Goal: Information Seeking & Learning: Learn about a topic

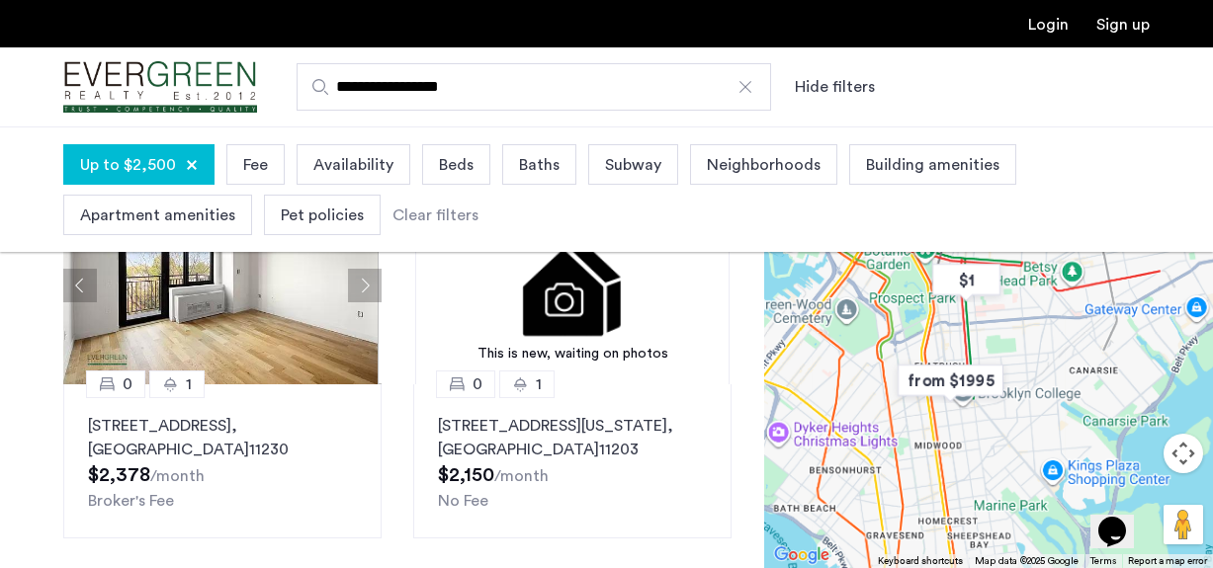
scroll to position [193, 0]
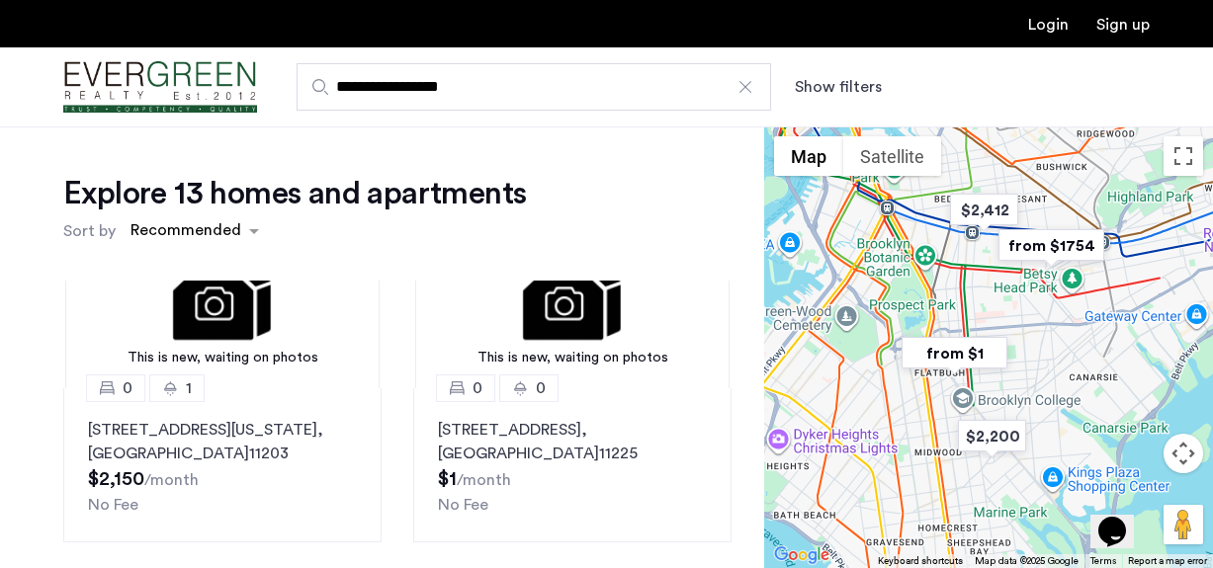
scroll to position [110, 0]
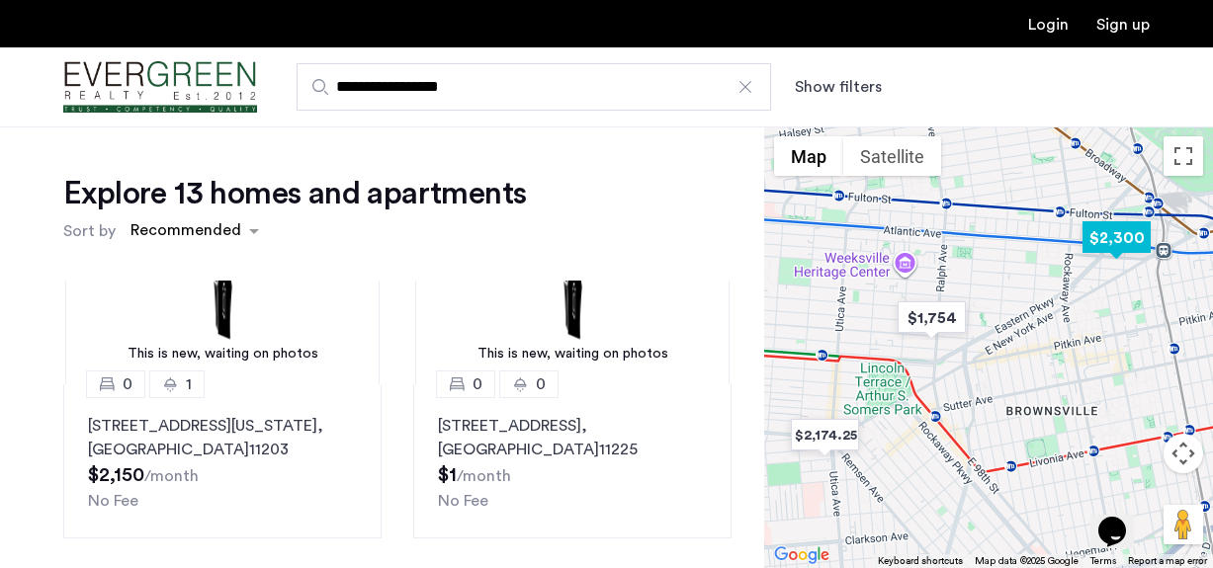
click at [1112, 241] on img "$2,300" at bounding box center [1117, 238] width 84 height 44
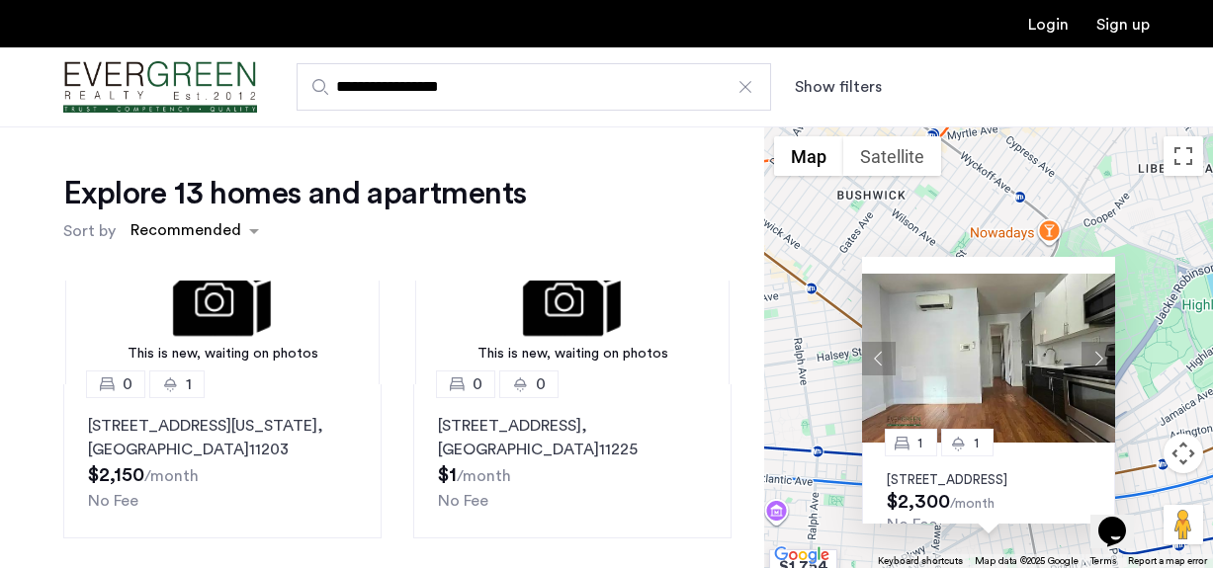
click at [1096, 357] on button "Next apartment" at bounding box center [1099, 358] width 34 height 34
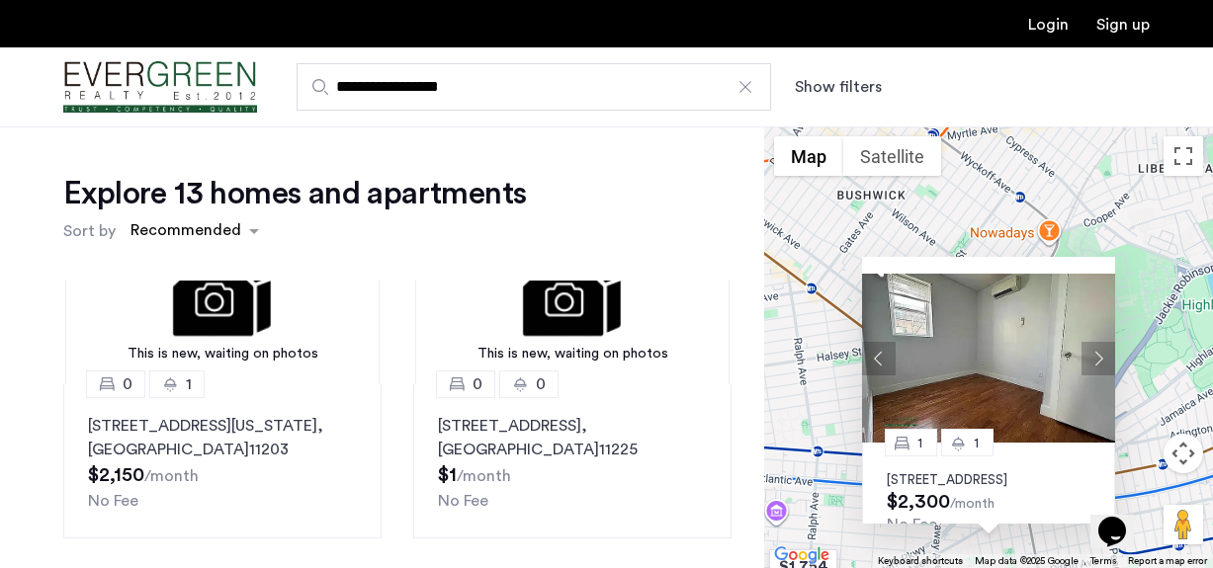
click at [1096, 357] on button "Next apartment" at bounding box center [1099, 358] width 34 height 34
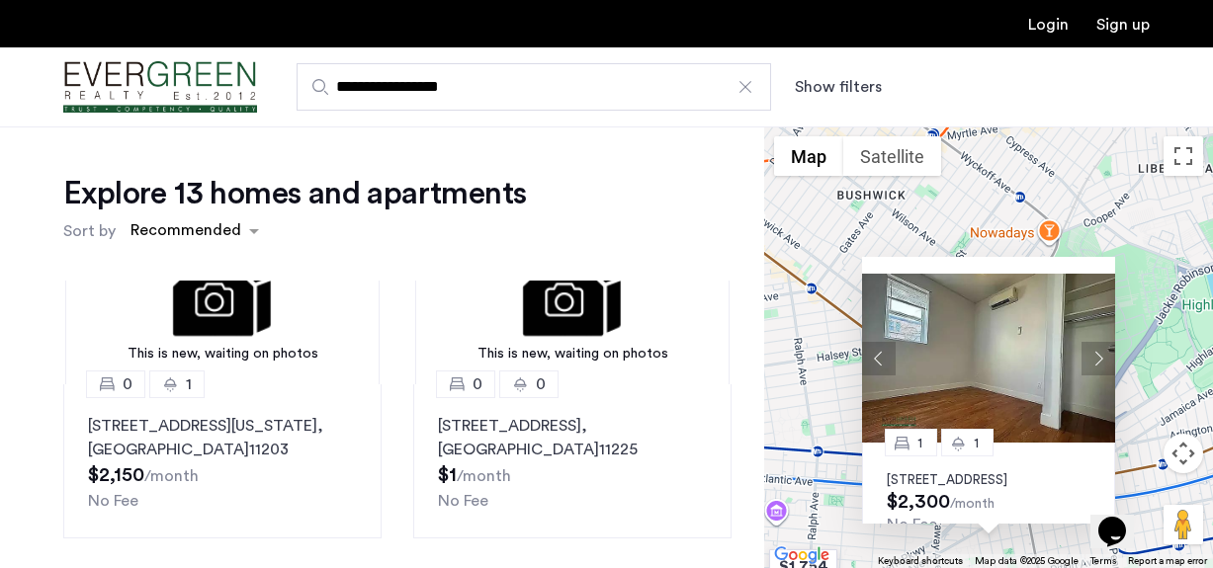
click at [1096, 357] on button "Next apartment" at bounding box center [1099, 358] width 34 height 34
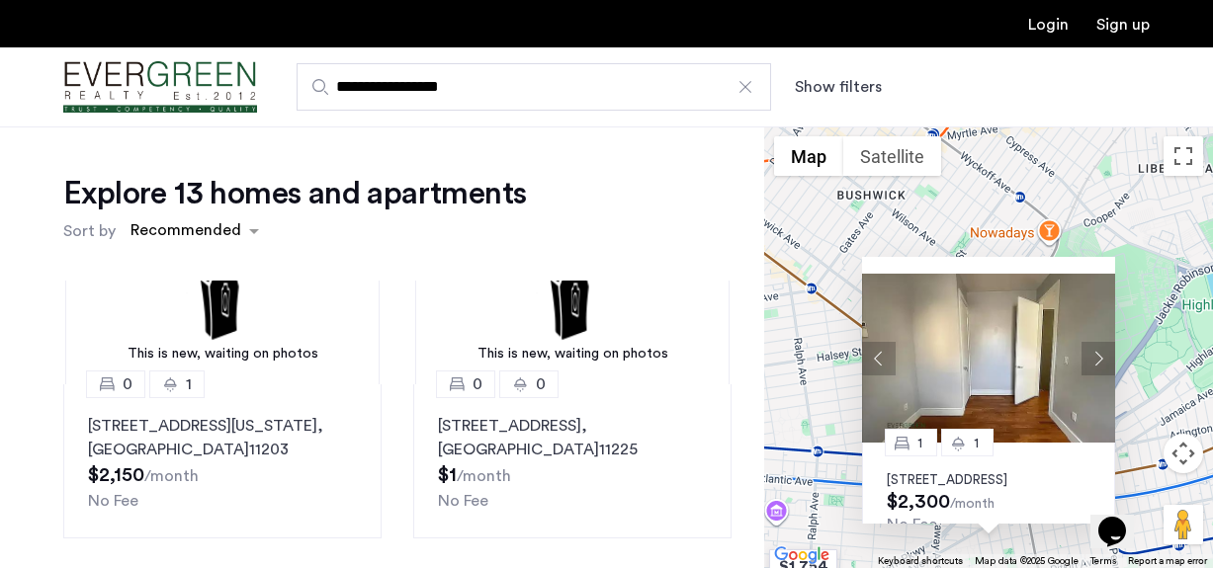
click at [1096, 357] on button "Next apartment" at bounding box center [1099, 358] width 34 height 34
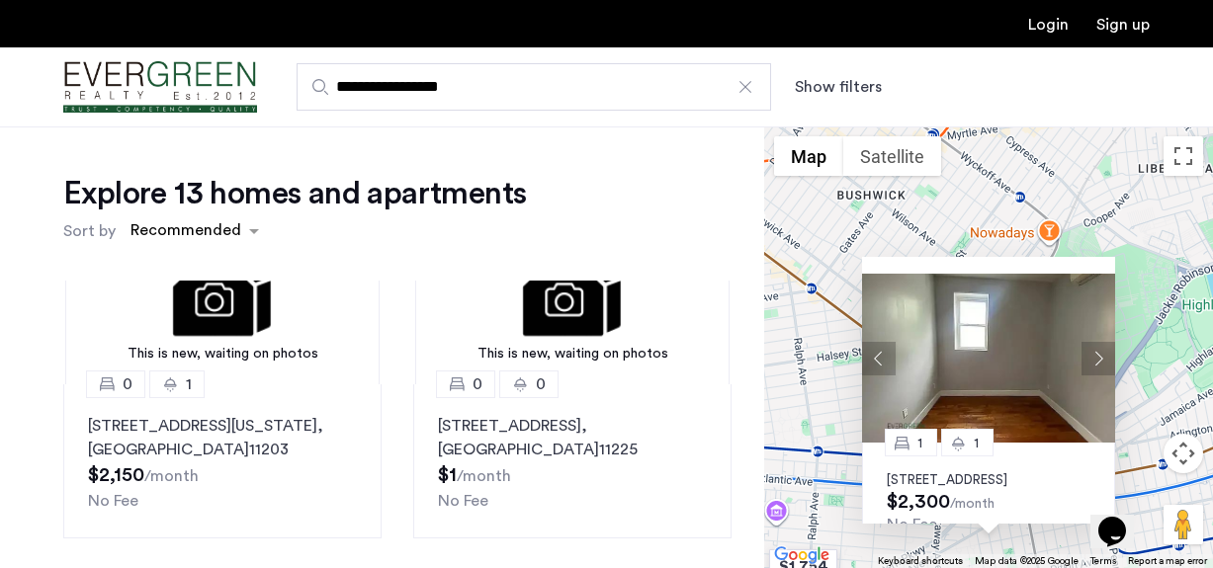
click at [1096, 357] on button "Next apartment" at bounding box center [1099, 358] width 34 height 34
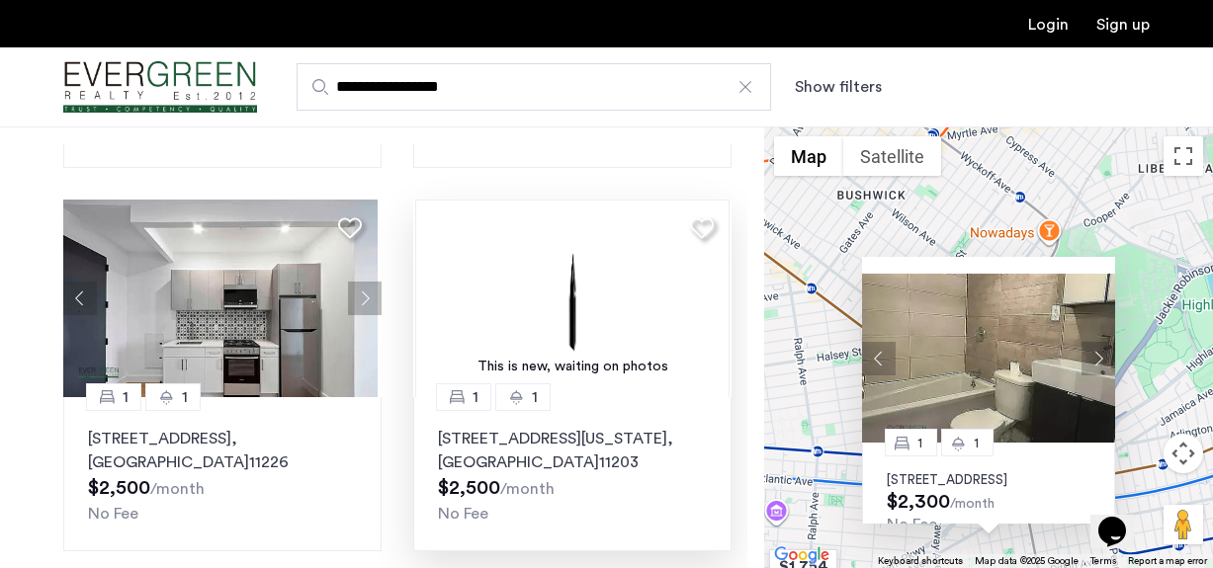
scroll to position [347, 0]
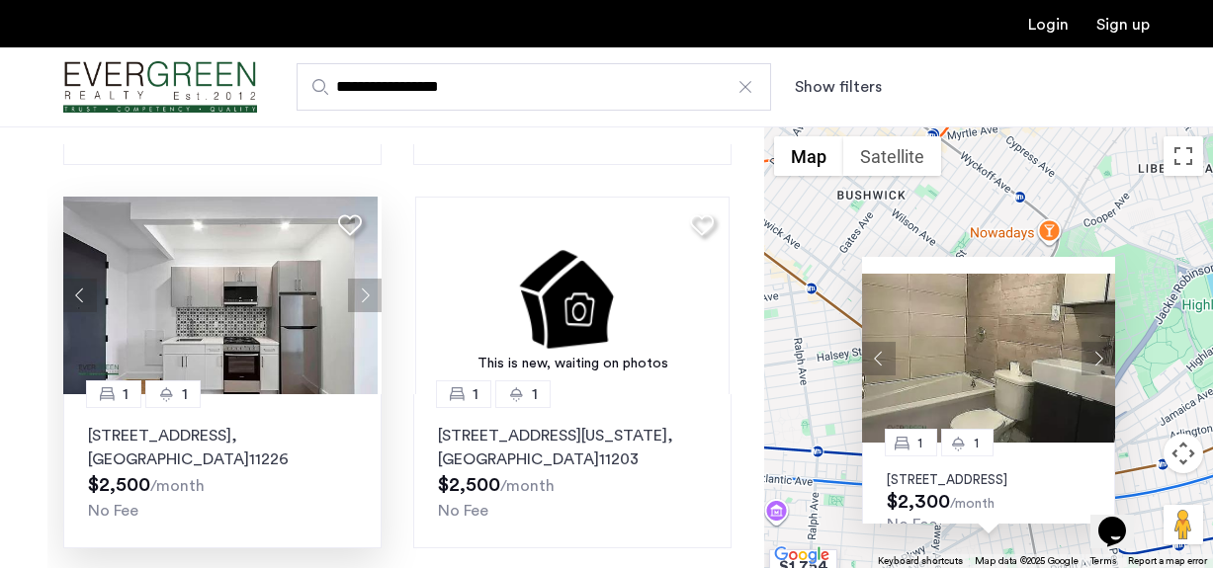
click at [361, 293] on button "Next apartment" at bounding box center [365, 296] width 34 height 34
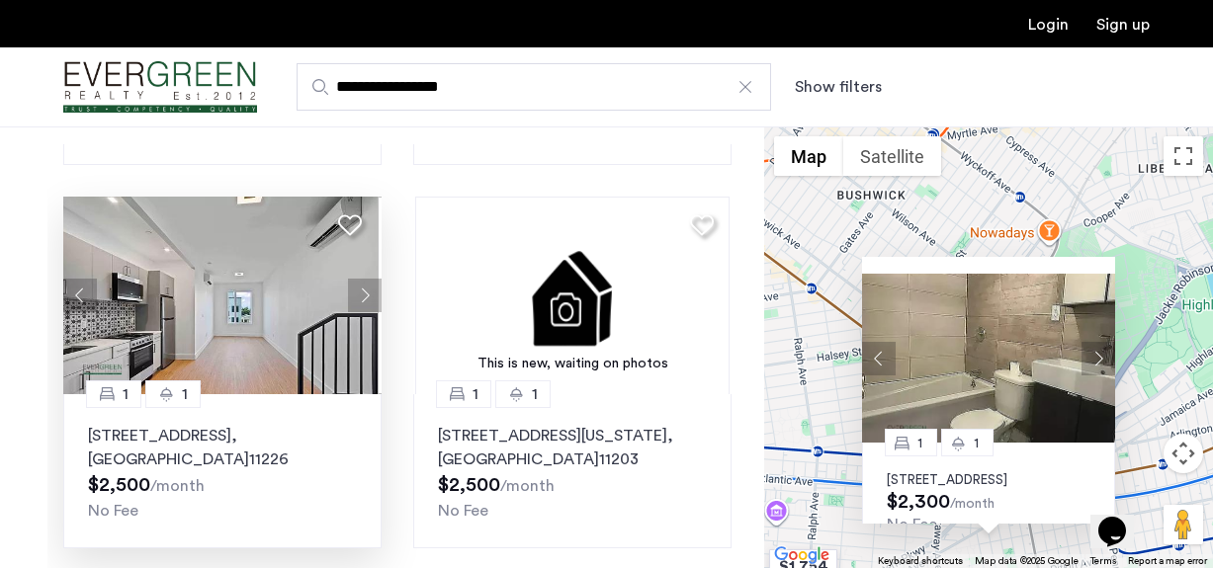
click at [361, 293] on button "Next apartment" at bounding box center [365, 296] width 34 height 34
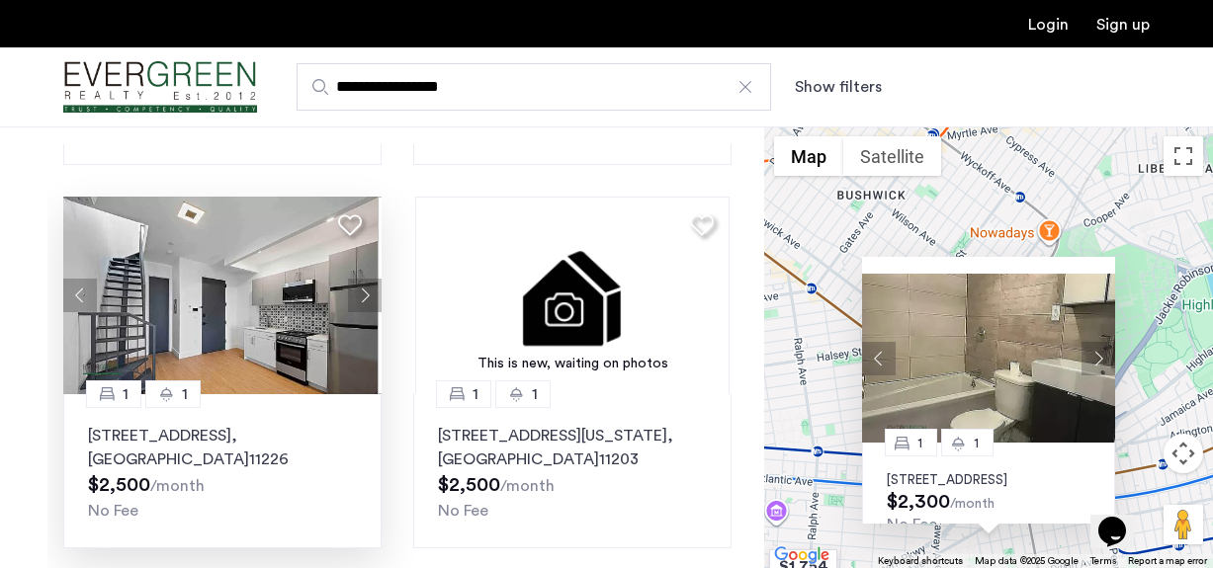
click at [361, 293] on button "Next apartment" at bounding box center [365, 296] width 34 height 34
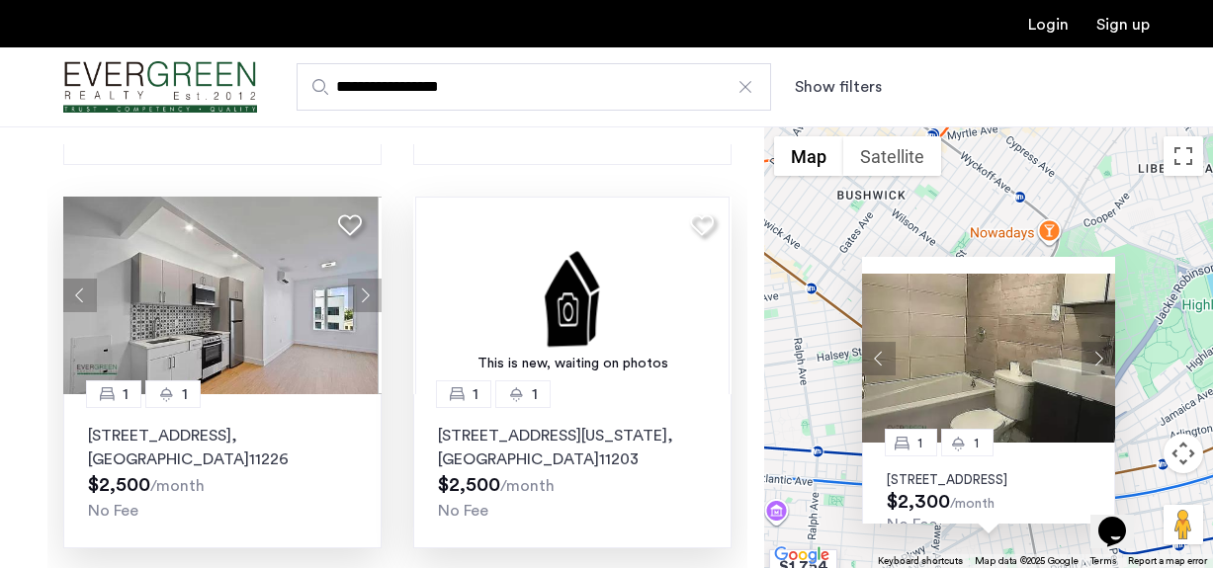
click at [672, 305] on img at bounding box center [572, 296] width 314 height 198
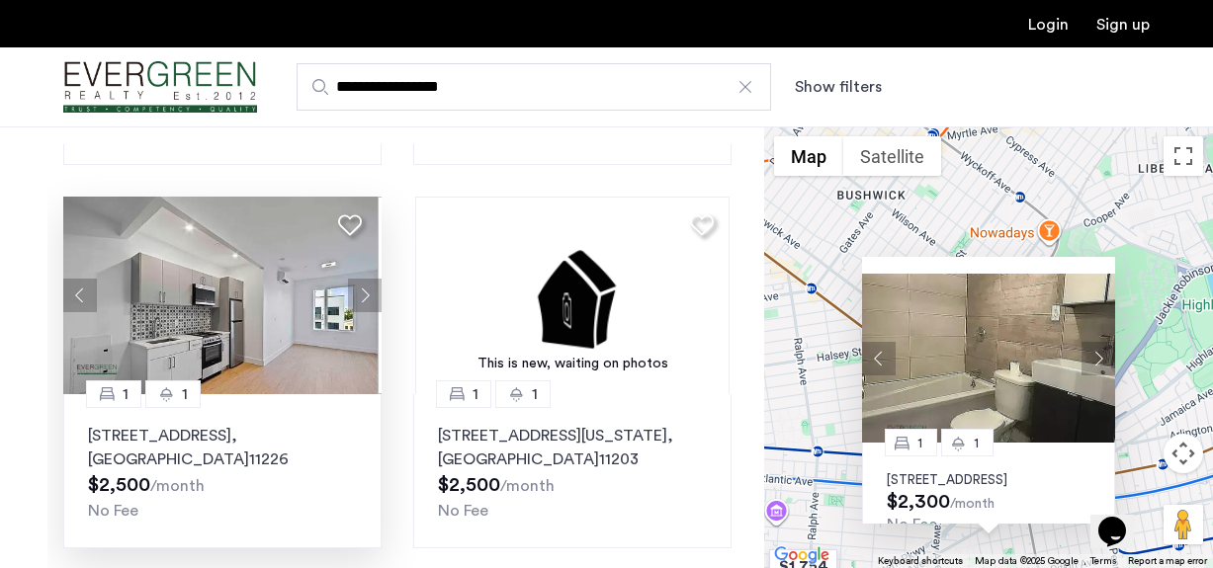
click at [357, 293] on button "Next apartment" at bounding box center [365, 296] width 34 height 34
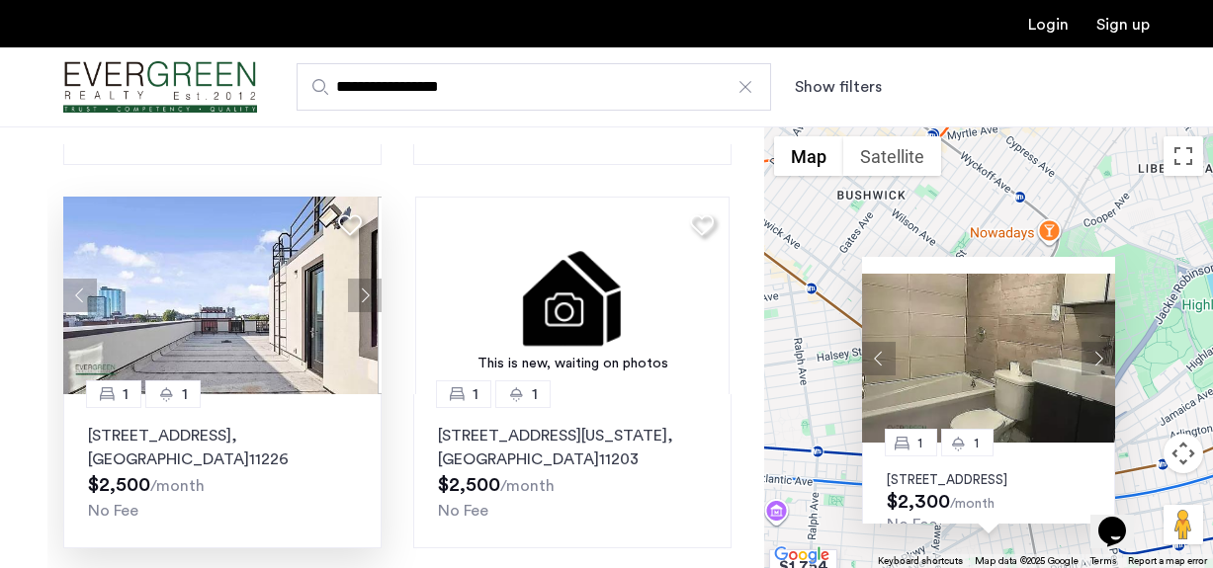
click at [357, 293] on button "Next apartment" at bounding box center [365, 296] width 34 height 34
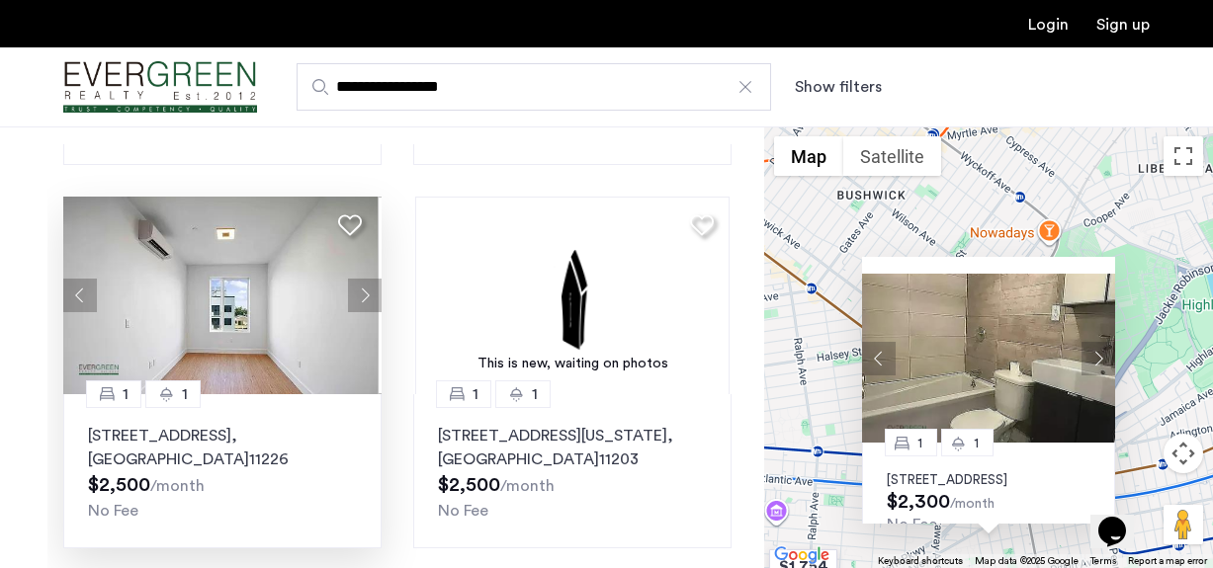
click at [357, 293] on button "Next apartment" at bounding box center [365, 296] width 34 height 34
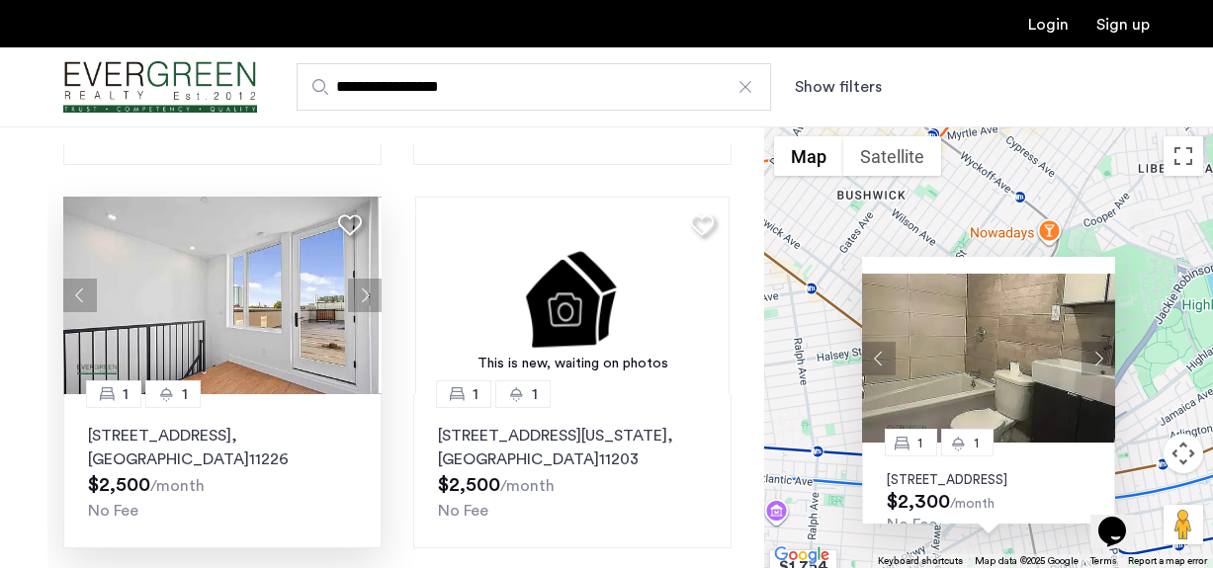
click at [357, 293] on button "Next apartment" at bounding box center [365, 296] width 34 height 34
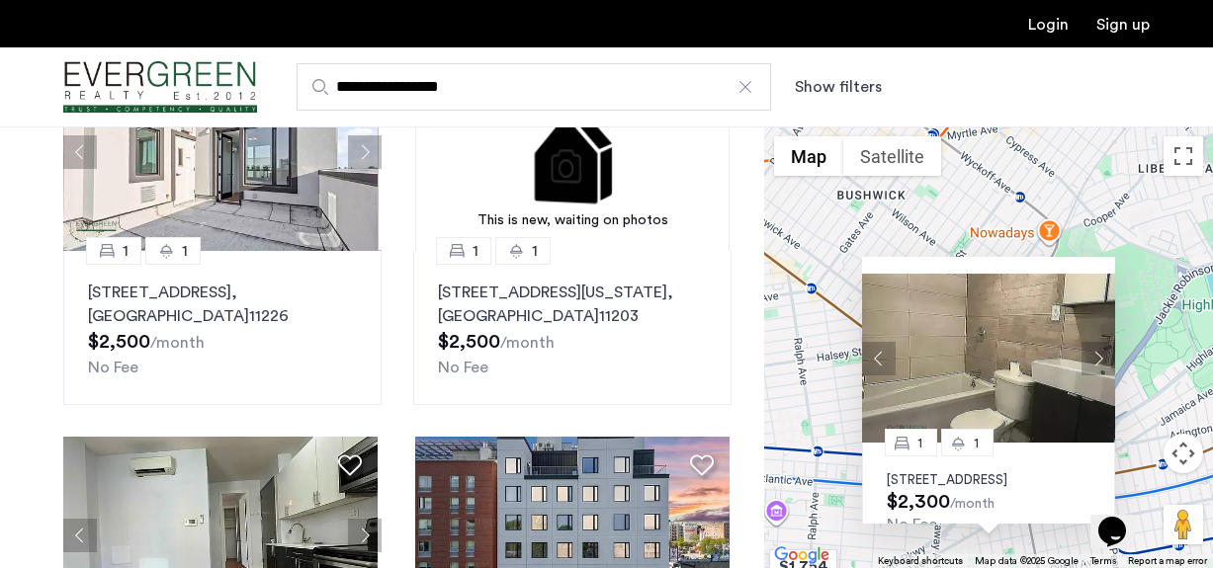
scroll to position [297, 0]
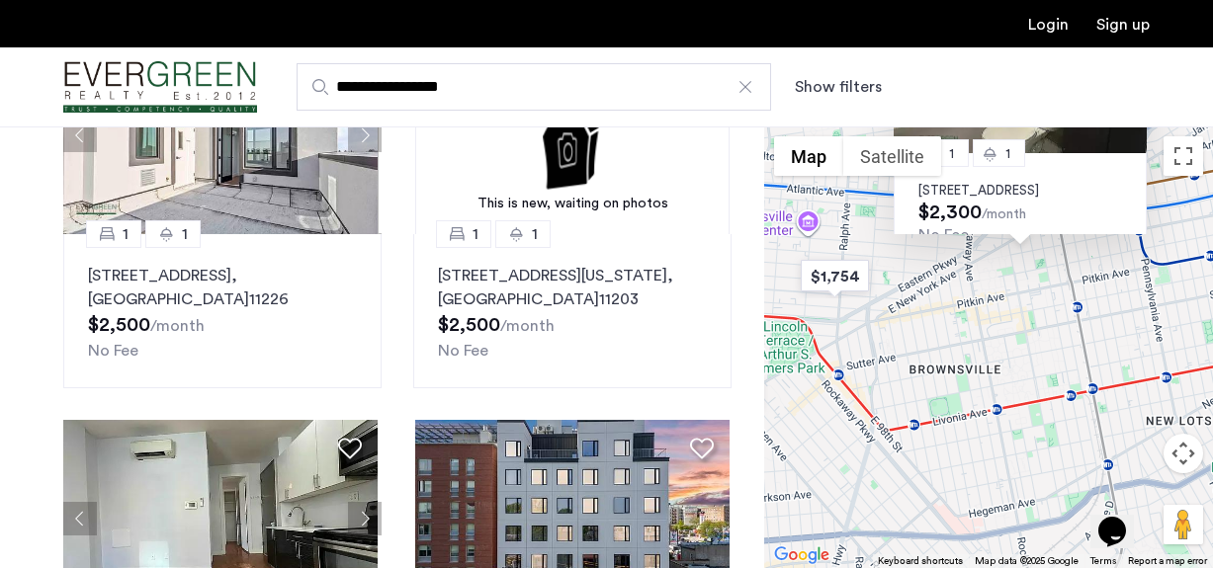
drag, startPoint x: 976, startPoint y: 533, endPoint x: 1054, endPoint y: 264, distance: 280.0
click at [1054, 264] on div "1 1 2372 Pacific Street, Unit 1F, Brooklyn, NY 11233 $2,300 /month No Fee" at bounding box center [988, 348] width 449 height 442
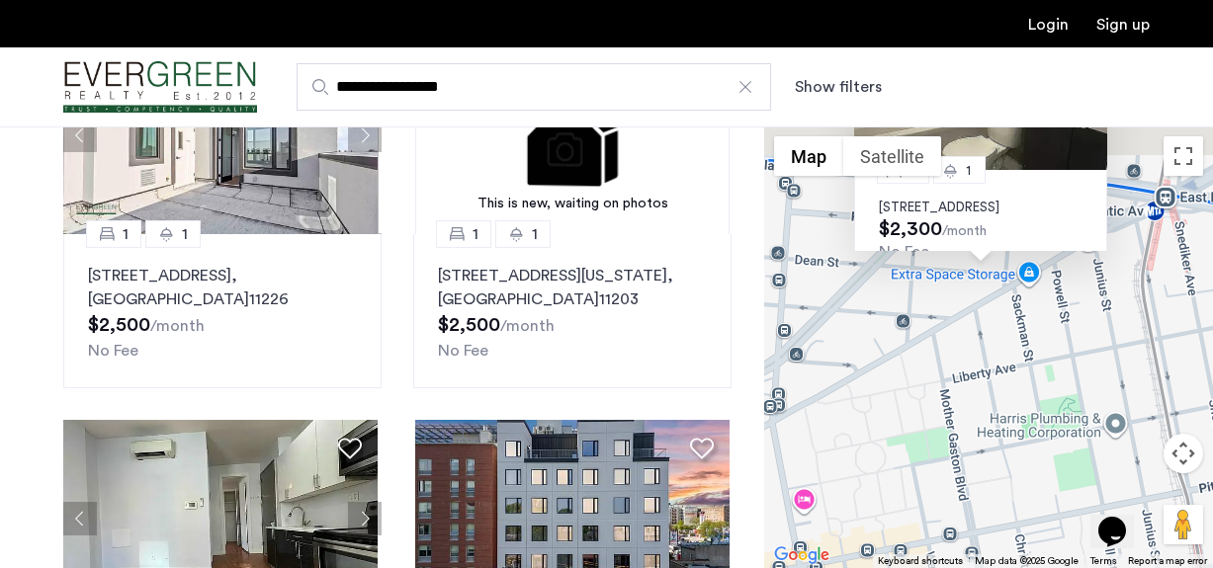
drag, startPoint x: 1018, startPoint y: 265, endPoint x: 946, endPoint y: 488, distance: 234.8
click at [946, 488] on div "1 1 2372 Pacific Street, Unit 1F, Brooklyn, NY 11233 $2,300 /month No Fee" at bounding box center [988, 348] width 449 height 442
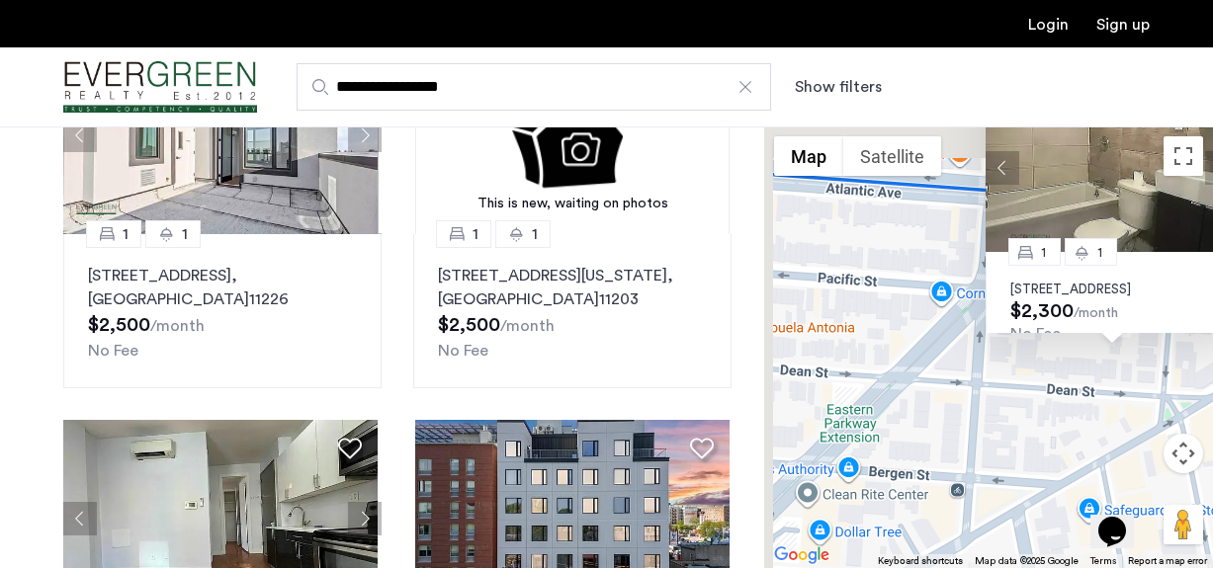
drag, startPoint x: 869, startPoint y: 339, endPoint x: 1003, endPoint y: 548, distance: 248.2
click at [1003, 548] on div "1 1 2372 Pacific Street, Unit 1F, Brooklyn, NY 11233 $2,300 /month No Fee" at bounding box center [988, 348] width 449 height 442
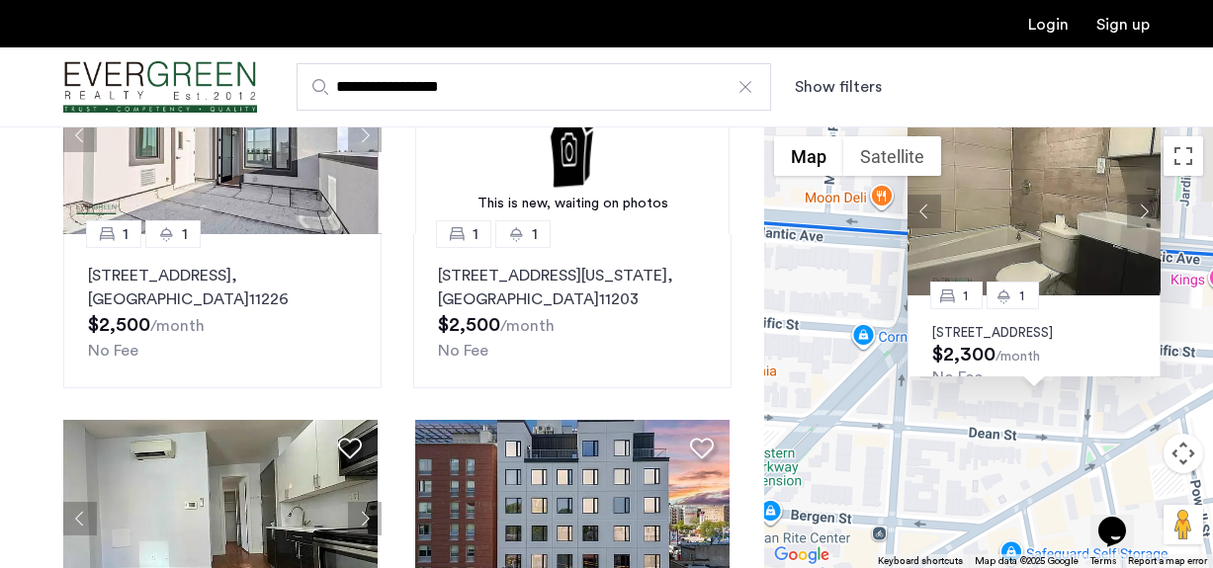
drag, startPoint x: 1089, startPoint y: 419, endPoint x: 982, endPoint y: 492, distance: 130.2
click at [983, 492] on div "1 1 2372 Pacific Street, Unit 1F, Brooklyn, NY 11233 $2,300 /month No Fee" at bounding box center [988, 348] width 449 height 442
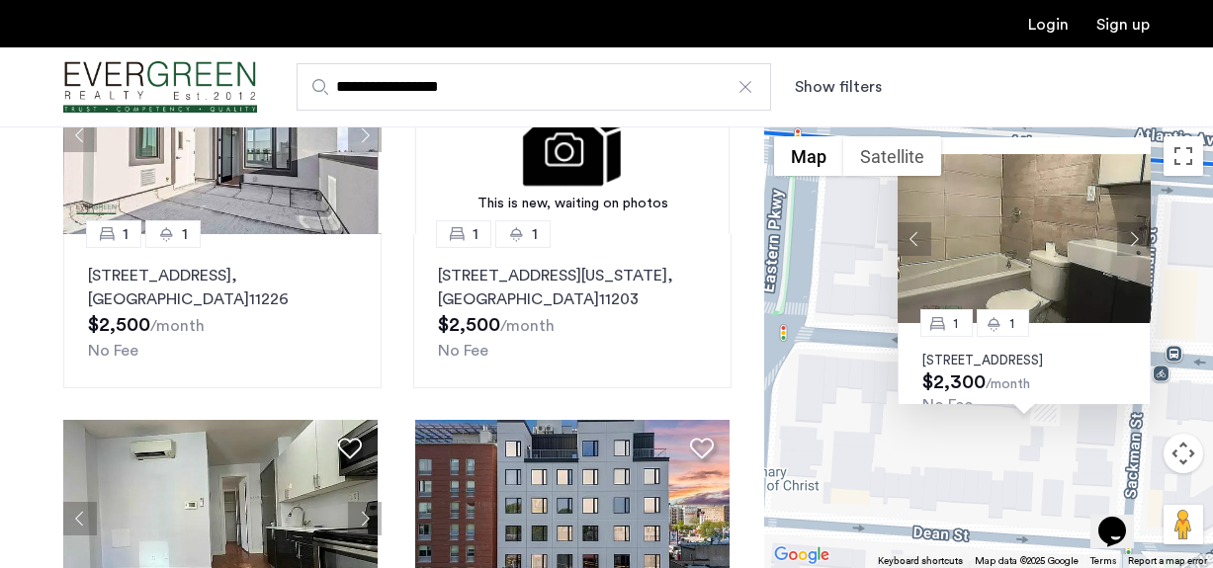
drag, startPoint x: 1012, startPoint y: 386, endPoint x: 998, endPoint y: 530, distance: 145.1
click at [998, 530] on div "1 1 2372 Pacific Street, Unit 1F, Brooklyn, NY 11233 $2,300 /month No Fee" at bounding box center [988, 348] width 449 height 442
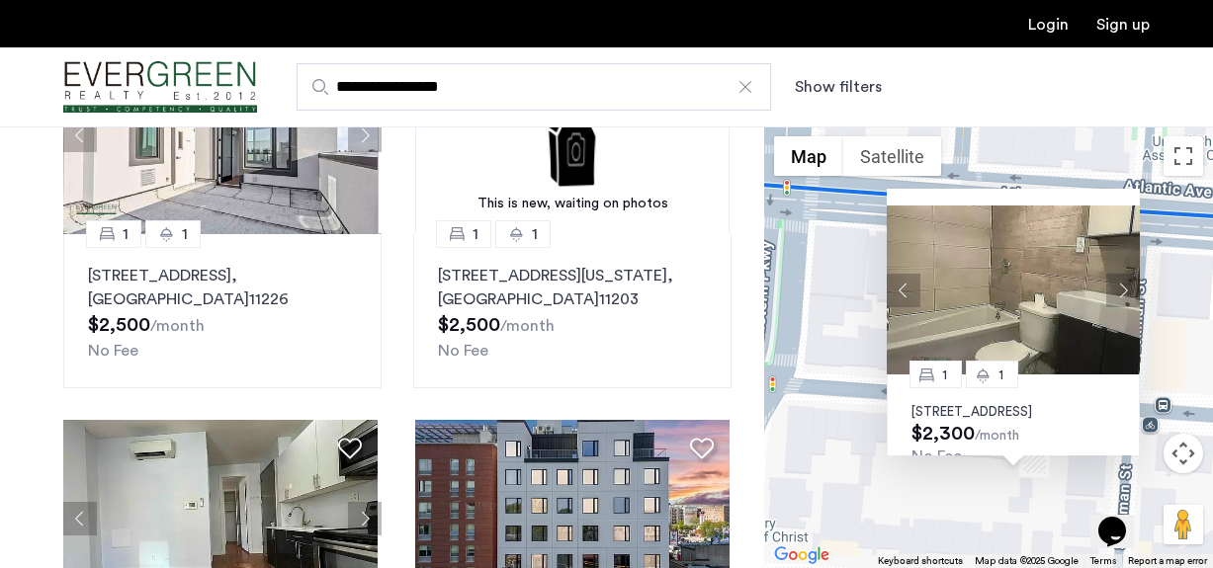
click at [1112, 289] on button "Next apartment" at bounding box center [1123, 290] width 34 height 34
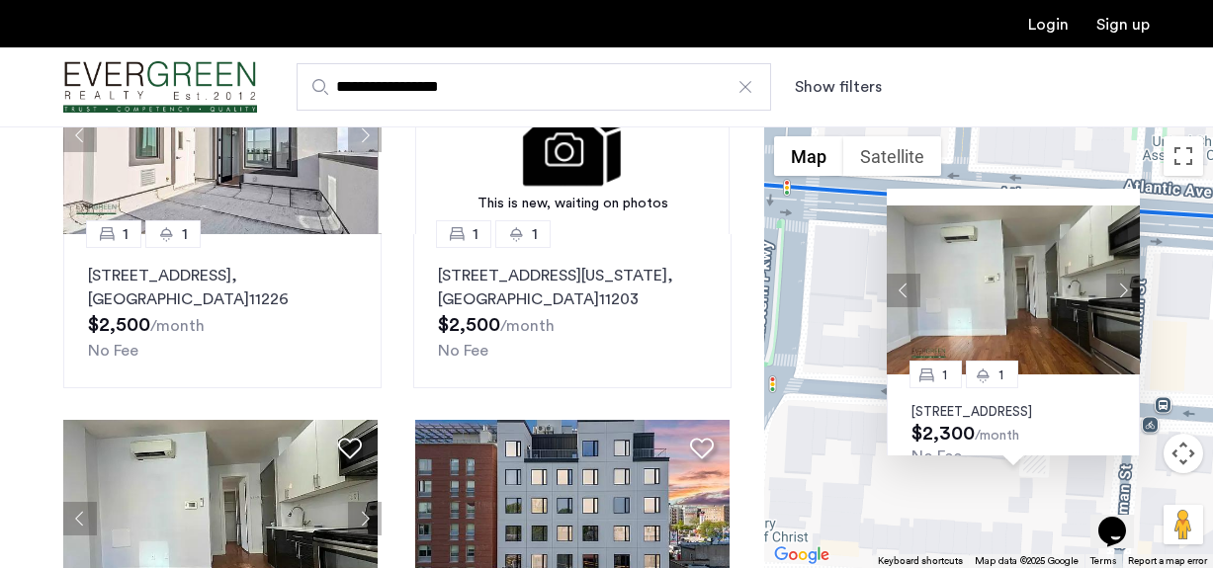
click at [1112, 289] on button "Next apartment" at bounding box center [1123, 290] width 34 height 34
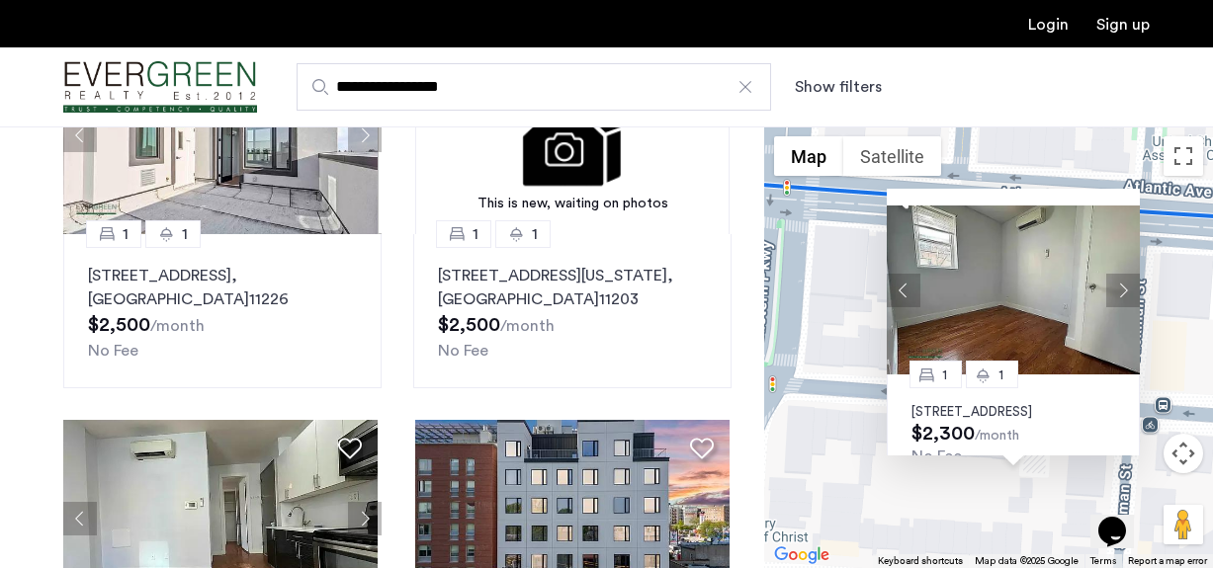
click at [1112, 289] on button "Next apartment" at bounding box center [1123, 290] width 34 height 34
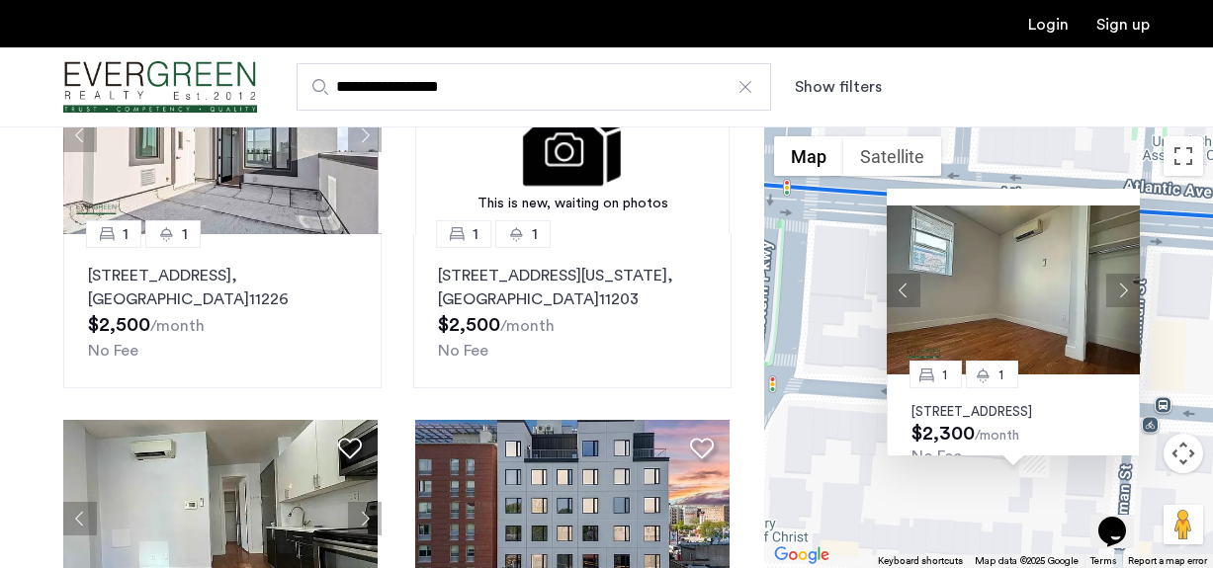
click at [1112, 289] on button "Next apartment" at bounding box center [1123, 290] width 34 height 34
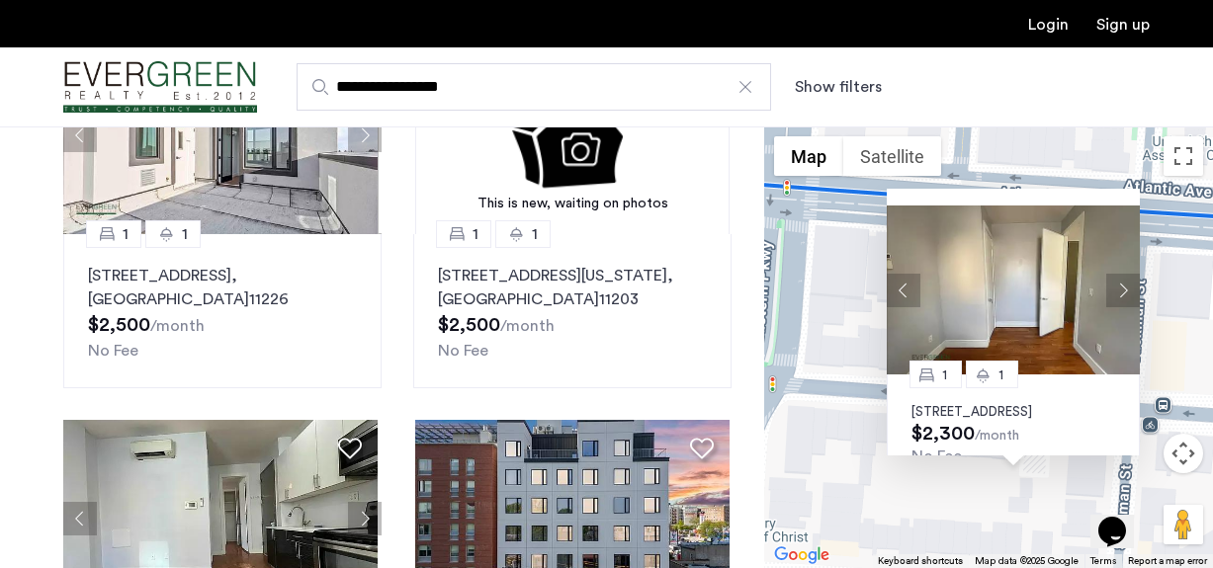
click at [1112, 289] on button "Next apartment" at bounding box center [1123, 290] width 34 height 34
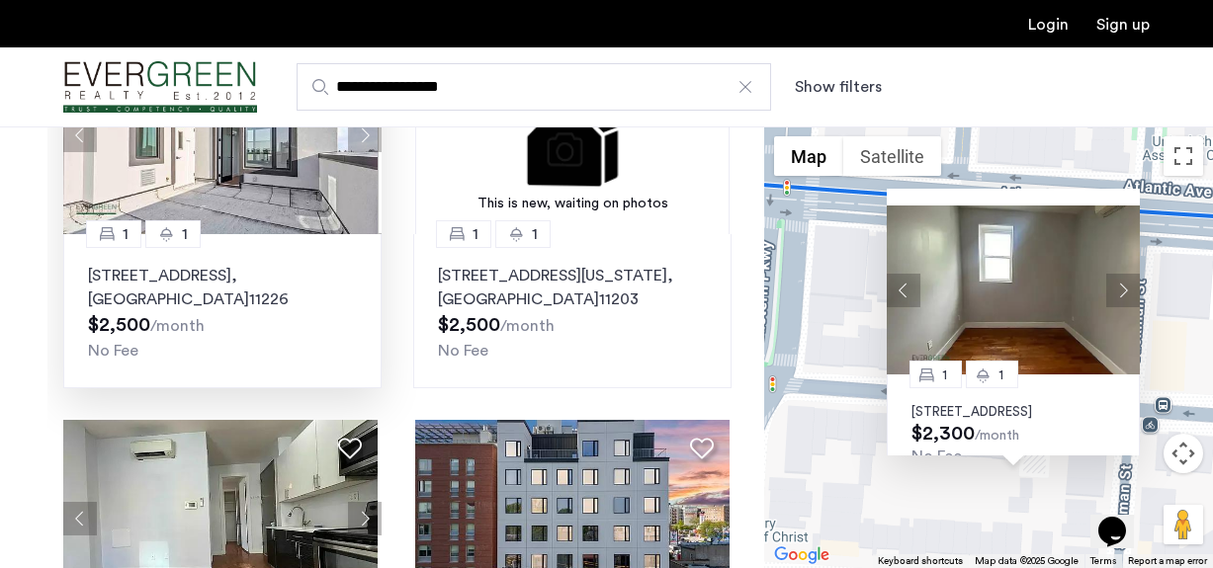
click at [218, 281] on p "160 Erasmus Street, Unit 4C, Brooklyn , NY 11226" at bounding box center [222, 287] width 269 height 47
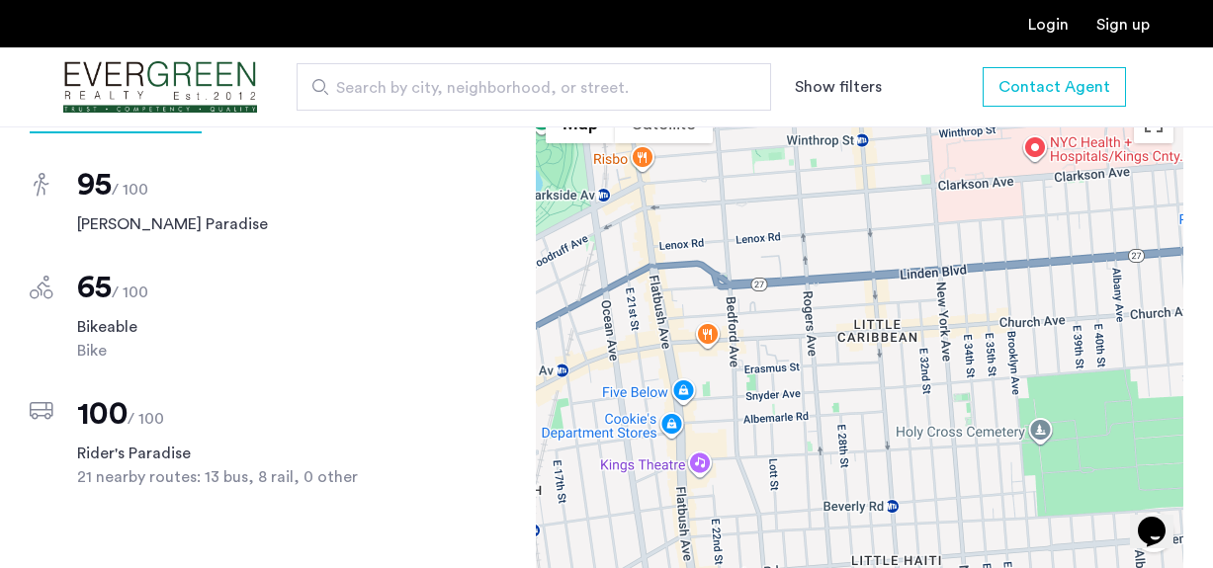
scroll to position [1680, 0]
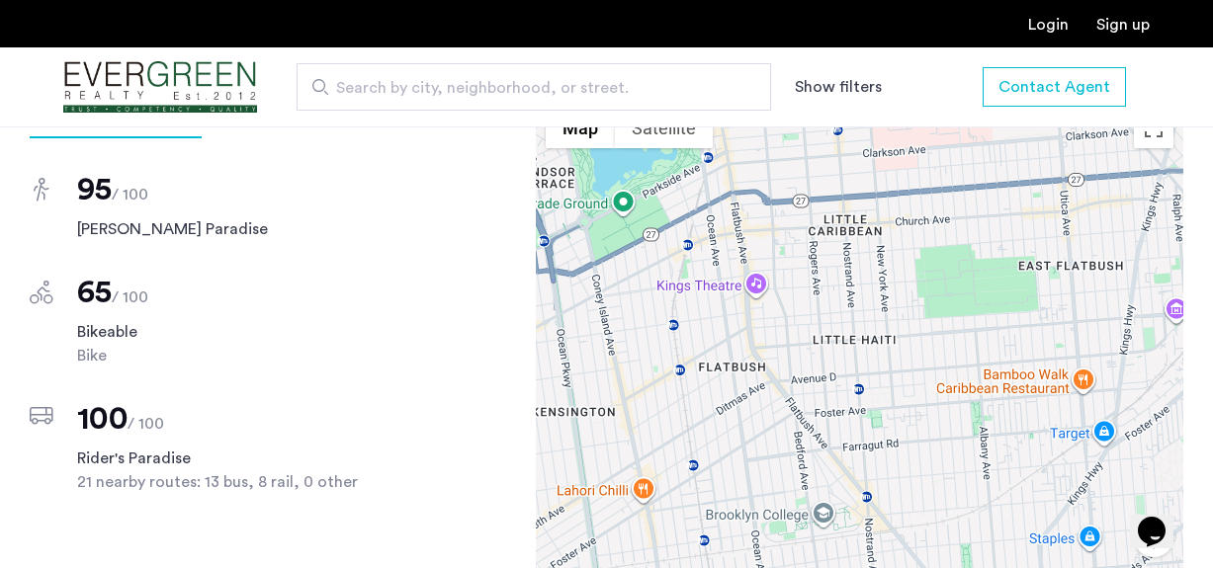
drag, startPoint x: 824, startPoint y: 376, endPoint x: 818, endPoint y: 220, distance: 155.3
click at [818, 220] on div at bounding box center [860, 376] width 648 height 554
